Goal: Transaction & Acquisition: Purchase product/service

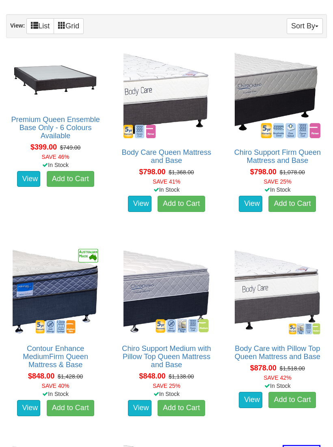
scroll to position [457, 0]
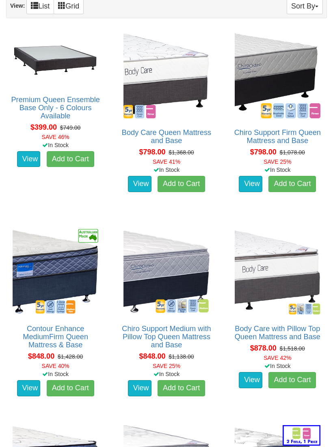
click at [32, 267] on img at bounding box center [56, 272] width 90 height 90
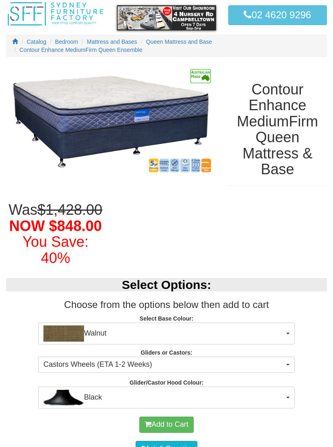
scroll to position [60, 0]
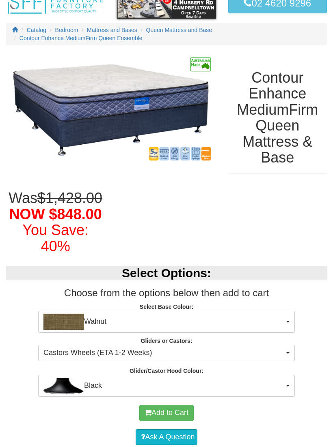
click at [290, 323] on button "Walnut" at bounding box center [166, 323] width 256 height 22
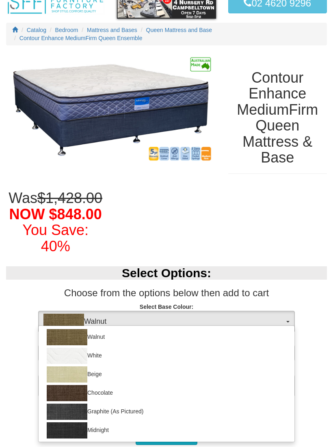
click at [81, 429] on img at bounding box center [67, 431] width 41 height 16
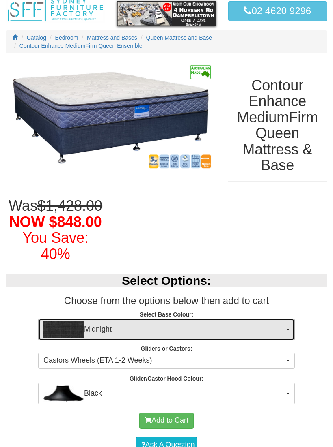
scroll to position [53, 0]
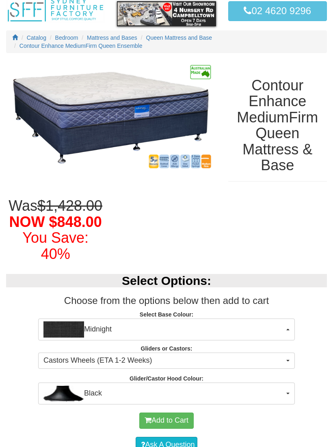
click at [285, 329] on button "Midnight" at bounding box center [166, 330] width 256 height 22
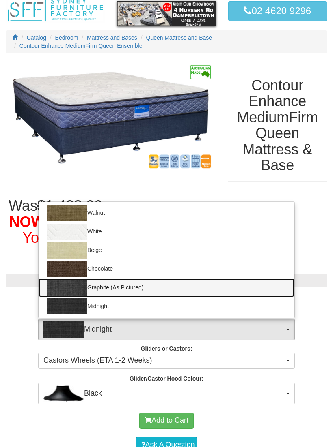
click at [80, 284] on img at bounding box center [67, 288] width 41 height 16
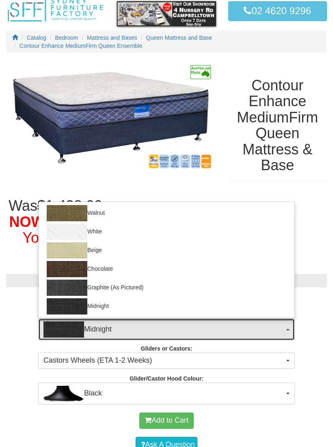
select select "1209"
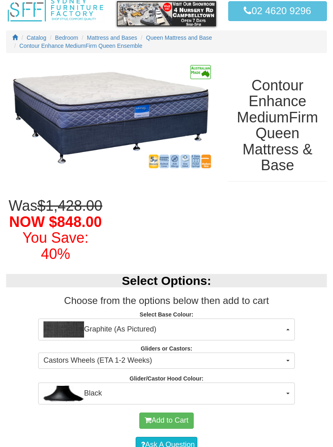
click at [287, 361] on button "Castors Wheels (ETA 1-2 Weeks)" at bounding box center [166, 361] width 256 height 16
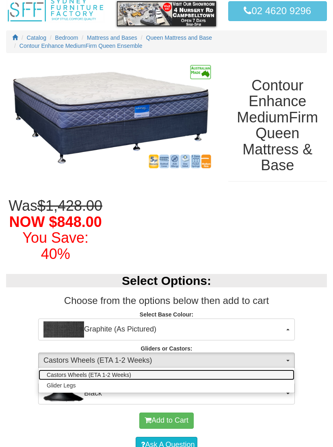
click at [125, 370] on link "Castors Wheels (ETA 1-2 Weeks)" at bounding box center [167, 375] width 256 height 11
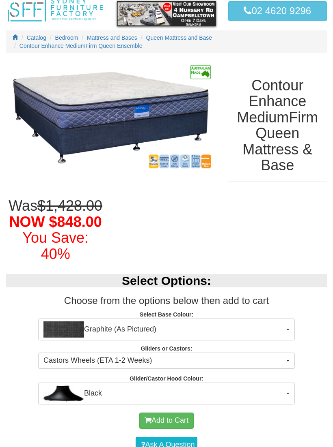
click at [281, 389] on span "Black" at bounding box center [163, 394] width 241 height 16
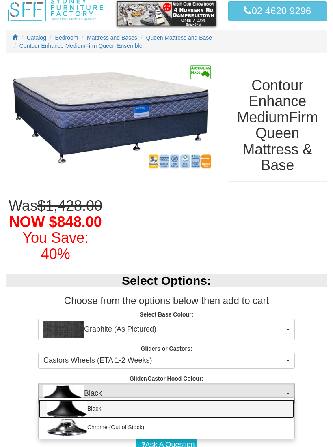
click at [278, 404] on link "Black" at bounding box center [167, 409] width 256 height 19
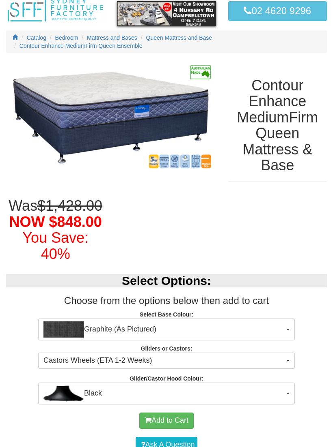
click at [166, 414] on button "Add to Cart" at bounding box center [166, 421] width 54 height 16
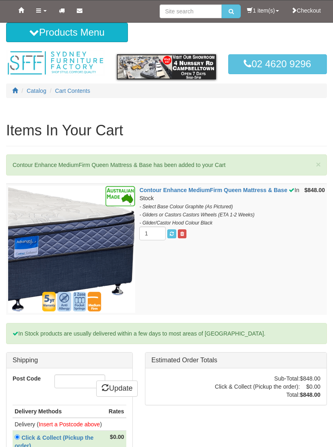
click at [260, 17] on link "1 item(s)" at bounding box center [263, 10] width 44 height 20
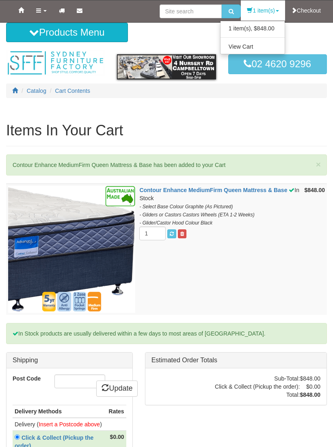
click at [261, 51] on link "View Cart" at bounding box center [252, 46] width 64 height 11
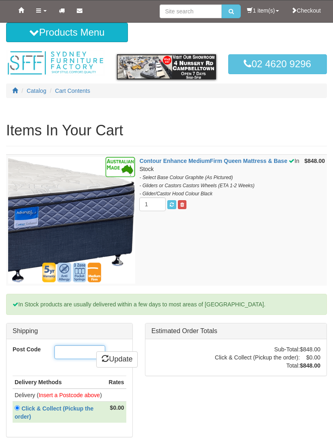
click at [64, 351] on input "Post Code" at bounding box center [79, 353] width 51 height 14
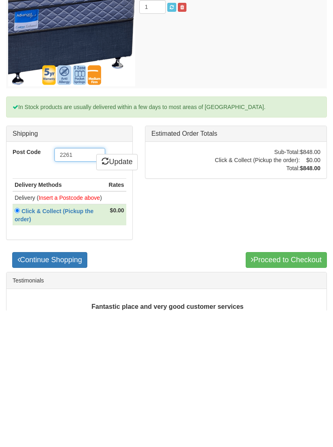
type input "2261"
click at [116, 291] on link "Update" at bounding box center [116, 299] width 41 height 16
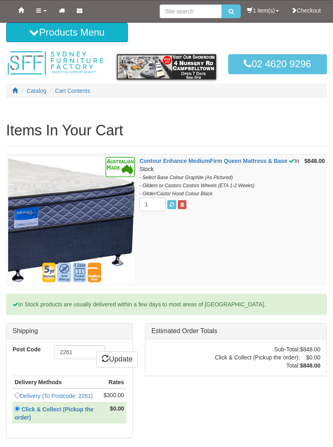
click at [179, 204] on link at bounding box center [182, 204] width 9 height 9
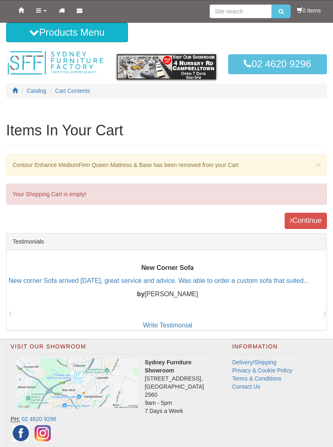
click at [176, 202] on div "Your Shopping Cart is empty!" at bounding box center [166, 194] width 320 height 21
